Goal: Task Accomplishment & Management: Use online tool/utility

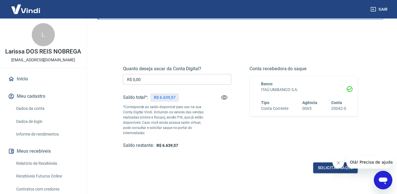
scroll to position [52, 0]
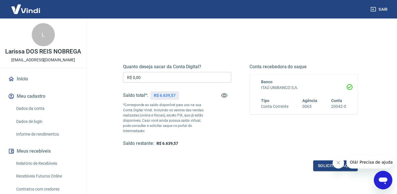
click at [165, 82] on div "Quanto deseja sacar da Conta Digital? R$ 0,00 ​ Saldo total*: R$ 6.639,57 *Corr…" at bounding box center [177, 105] width 108 height 83
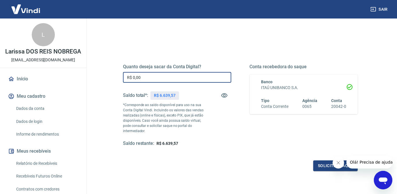
click at [165, 80] on input "R$ 0,00" at bounding box center [177, 77] width 108 height 11
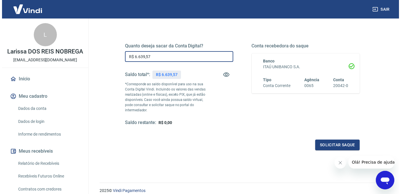
scroll to position [97, 0]
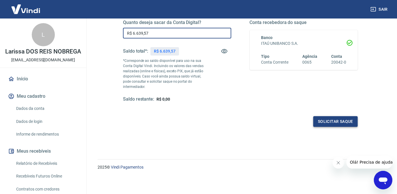
type input "R$ 6.639,57"
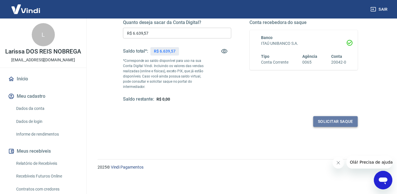
click at [321, 123] on button "Solicitar saque" at bounding box center [336, 121] width 45 height 11
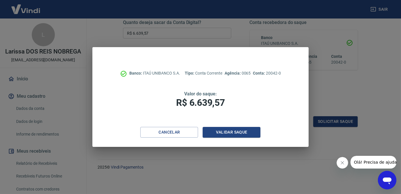
click at [230, 126] on div "Banco: ITAÚ UNIBANCO S.A. Tipo: Conta Corrente Agência: 0065 Conta: 20042-0 Val…" at bounding box center [200, 87] width 216 height 80
click at [229, 127] on div "Banco: ITAÚ UNIBANCO S.A. Tipo: Conta Corrente Agência: 0065 Conta: 20042-0 Val…" at bounding box center [200, 87] width 216 height 80
click at [229, 129] on button "Validar saque" at bounding box center [232, 132] width 58 height 11
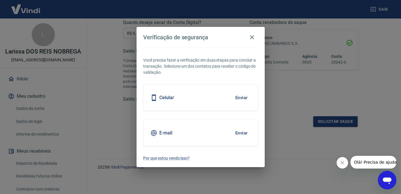
click at [241, 96] on button "Enviar" at bounding box center [241, 98] width 19 height 12
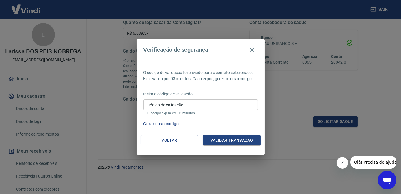
click at [190, 99] on div "Insira o código de validação Código de validação Código de validação O código e…" at bounding box center [201, 103] width 114 height 25
click at [189, 103] on input "Código de validação" at bounding box center [201, 104] width 114 height 11
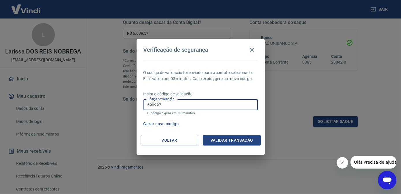
type input "590997"
click at [210, 142] on button "Validar transação" at bounding box center [232, 140] width 58 height 11
